Goal: Information Seeking & Learning: Learn about a topic

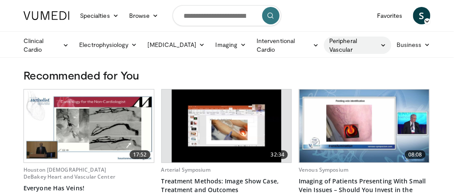
click at [350, 43] on link "Peripheral Vascular" at bounding box center [357, 45] width 67 height 17
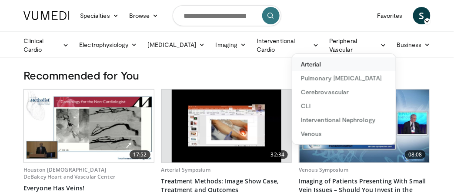
click at [302, 64] on link "Arterial" at bounding box center [343, 64] width 103 height 14
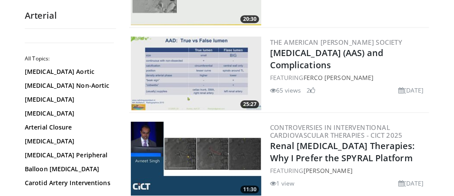
scroll to position [2258, 0]
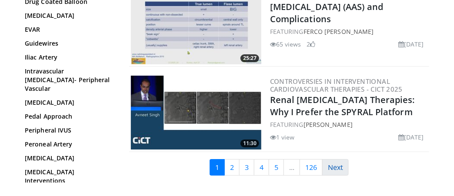
click at [333, 159] on link "Next" at bounding box center [335, 167] width 27 height 17
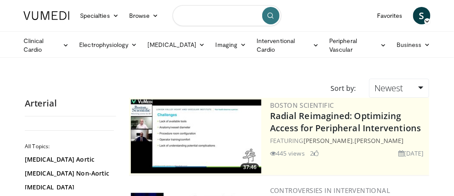
click at [184, 16] on input "Search topics, interventions" at bounding box center [227, 15] width 109 height 21
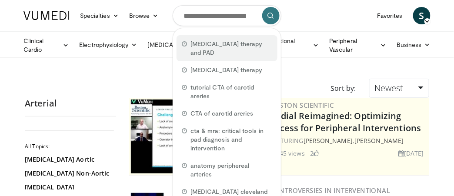
click at [204, 42] on span "antithrombotic therapy and PAD" at bounding box center [231, 48] width 82 height 17
type input "**********"
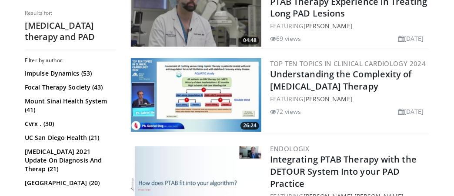
scroll to position [388, 0]
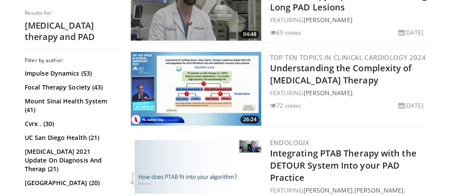
click at [219, 83] on img at bounding box center [196, 89] width 130 height 74
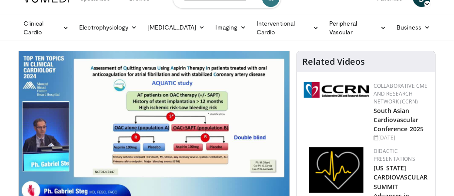
scroll to position [87, 0]
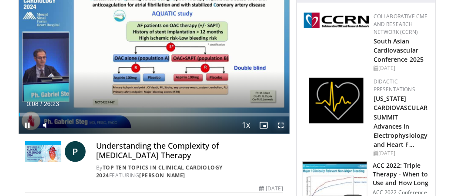
click at [280, 123] on span "Video Player" at bounding box center [280, 124] width 17 height 17
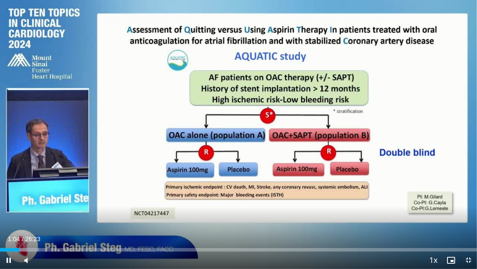
click at [148, 196] on div "Current Time 1:04 / Duration 26:23" at bounding box center [238, 239] width 477 height 8
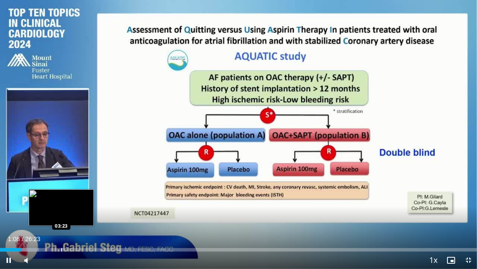
drag, startPoint x: 20, startPoint y: 249, endPoint x: 61, endPoint y: 248, distance: 41.8
click at [61, 196] on video-js "**********" at bounding box center [238, 134] width 477 height 269
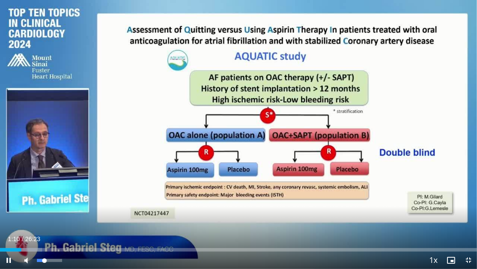
click at [33, 196] on span "Video Player" at bounding box center [25, 259] width 17 height 17
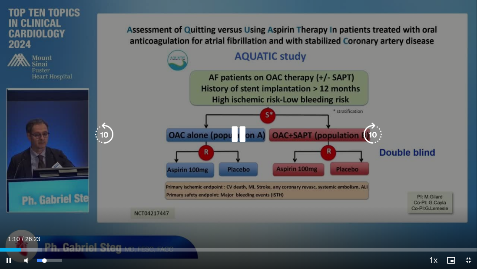
click at [33, 196] on div "10 seconds Tap to unmute" at bounding box center [238, 134] width 477 height 269
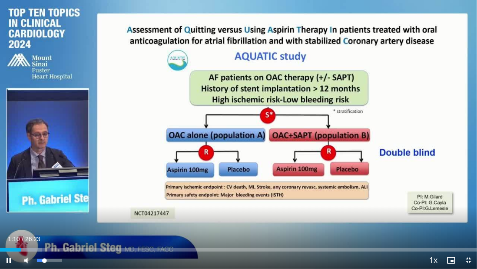
click at [31, 196] on span "Video Player" at bounding box center [25, 259] width 17 height 17
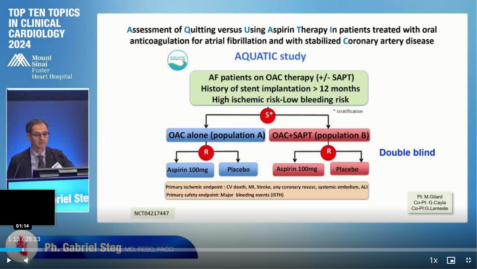
click at [22, 196] on div "Progress Bar" at bounding box center [28, 249] width 30 height 3
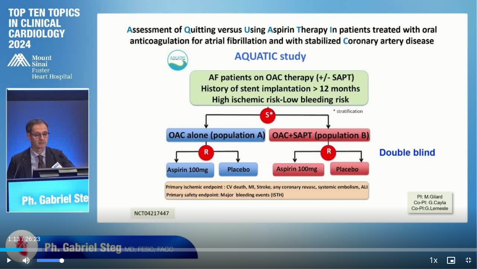
drag, startPoint x: 45, startPoint y: 259, endPoint x: 65, endPoint y: 259, distance: 20.0
click at [65, 196] on div "Mute 100%" at bounding box center [47, 259] width 61 height 17
drag, startPoint x: 63, startPoint y: 259, endPoint x: 50, endPoint y: 259, distance: 12.6
click at [50, 196] on div "Volume Level" at bounding box center [43, 260] width 13 height 3
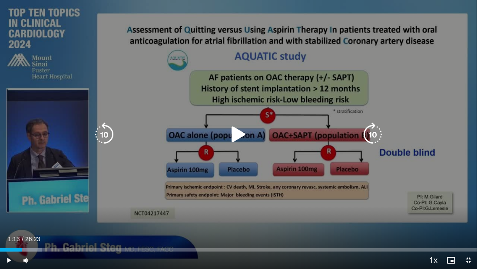
click at [235, 134] on icon "Video Player" at bounding box center [238, 134] width 24 height 24
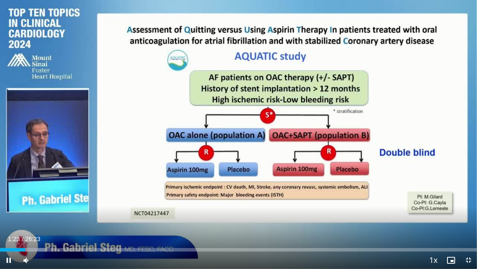
click at [235, 134] on div "10 seconds Tap to unmute" at bounding box center [238, 134] width 477 height 269
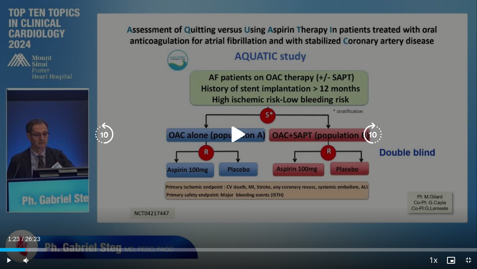
click at [234, 132] on icon "Video Player" at bounding box center [238, 134] width 24 height 24
click at [170, 174] on div "10 seconds Tap to unmute" at bounding box center [238, 134] width 477 height 269
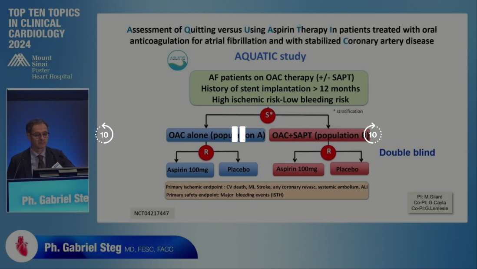
drag, startPoint x: 170, startPoint y: 174, endPoint x: 244, endPoint y: 155, distance: 76.7
click at [244, 155] on div "10 seconds Tap to unmute" at bounding box center [238, 134] width 477 height 269
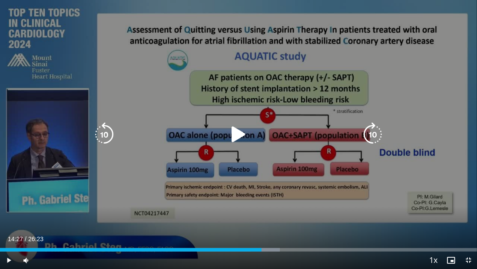
click at [233, 133] on icon "Video Player" at bounding box center [238, 134] width 24 height 24
click at [235, 139] on icon "Video Player" at bounding box center [238, 134] width 24 height 24
